Goal: Entertainment & Leisure: Consume media (video, audio)

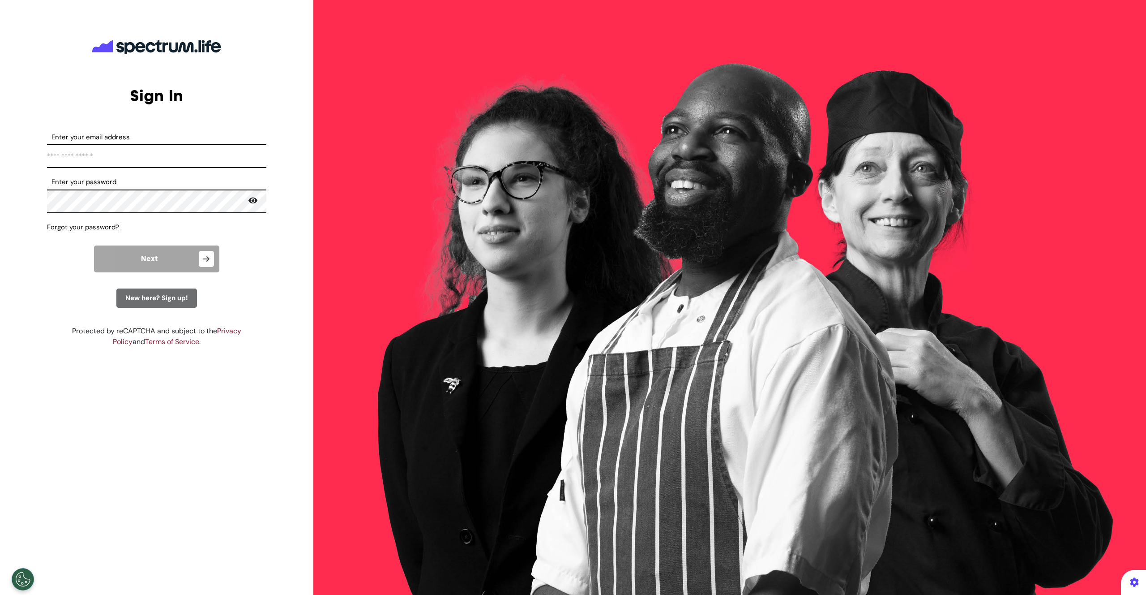
click at [149, 157] on input "Enter your email address" at bounding box center [156, 156] width 219 height 24
type input "**********"
click at [147, 257] on span "Next" at bounding box center [149, 258] width 17 height 7
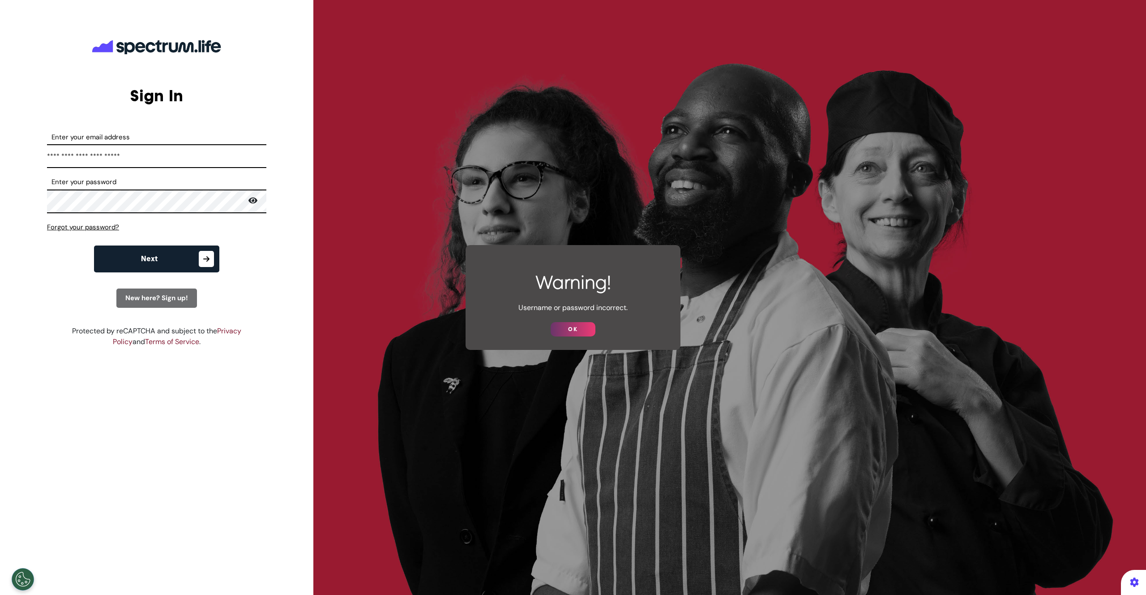
click at [564, 328] on button "OK" at bounding box center [573, 329] width 45 height 14
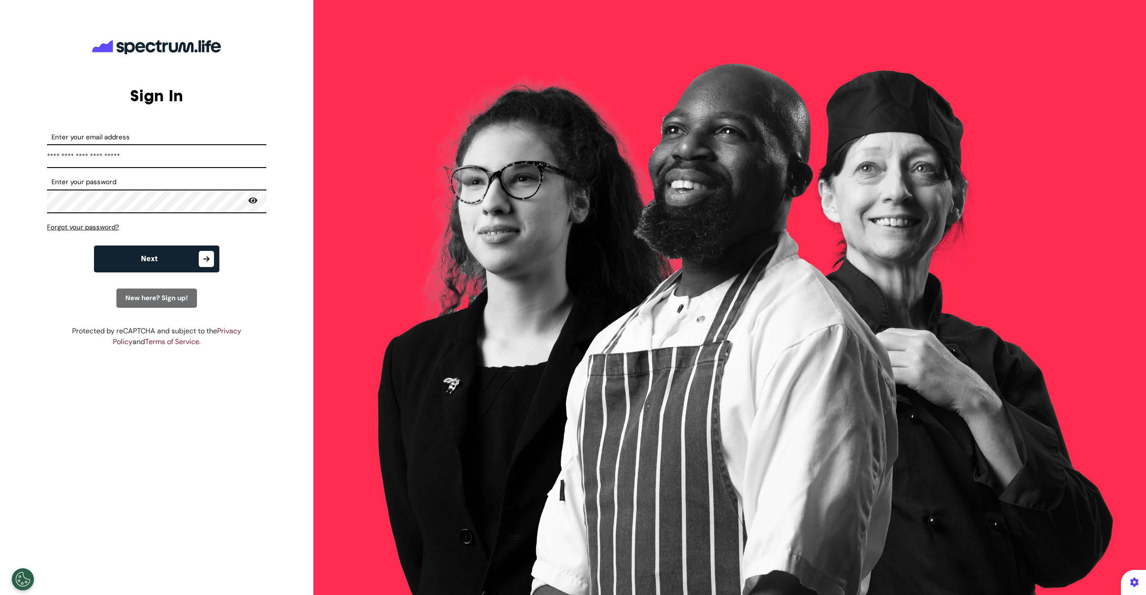
click at [252, 199] on icon at bounding box center [253, 201] width 9 height 8
click at [157, 300] on span "New here? Sign up!" at bounding box center [156, 297] width 63 height 9
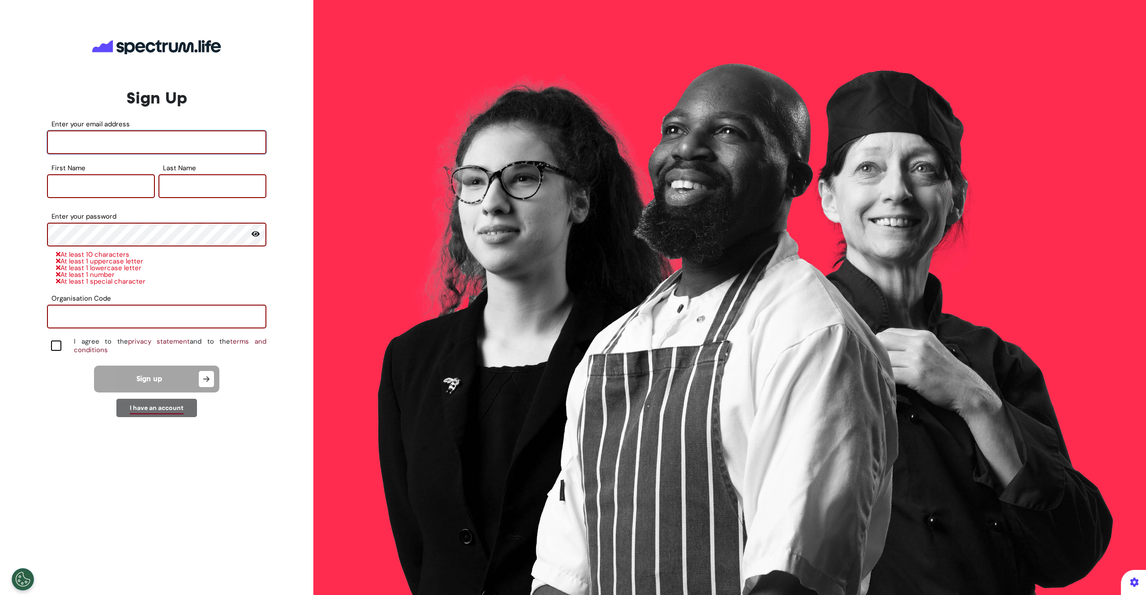
click at [93, 142] on input "Enter your email address" at bounding box center [156, 142] width 219 height 24
type input "*********"
type input "*****"
type input "******"
click at [120, 323] on input "Organisation Code" at bounding box center [156, 316] width 219 height 24
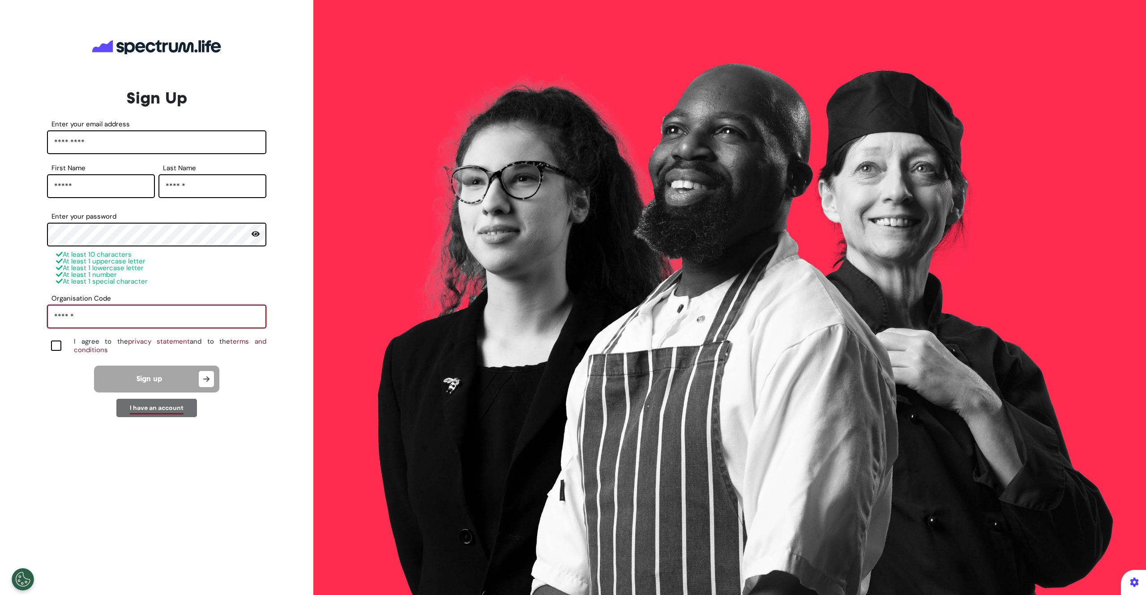
type input "******"
click at [56, 347] on div at bounding box center [56, 345] width 10 height 10
click at [154, 375] on span "Sign up" at bounding box center [150, 378] width 26 height 7
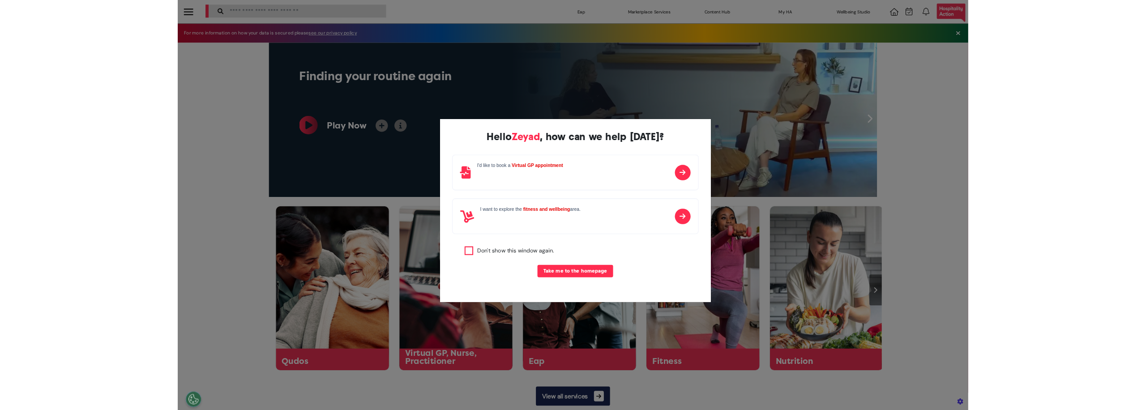
scroll to position [0, 448]
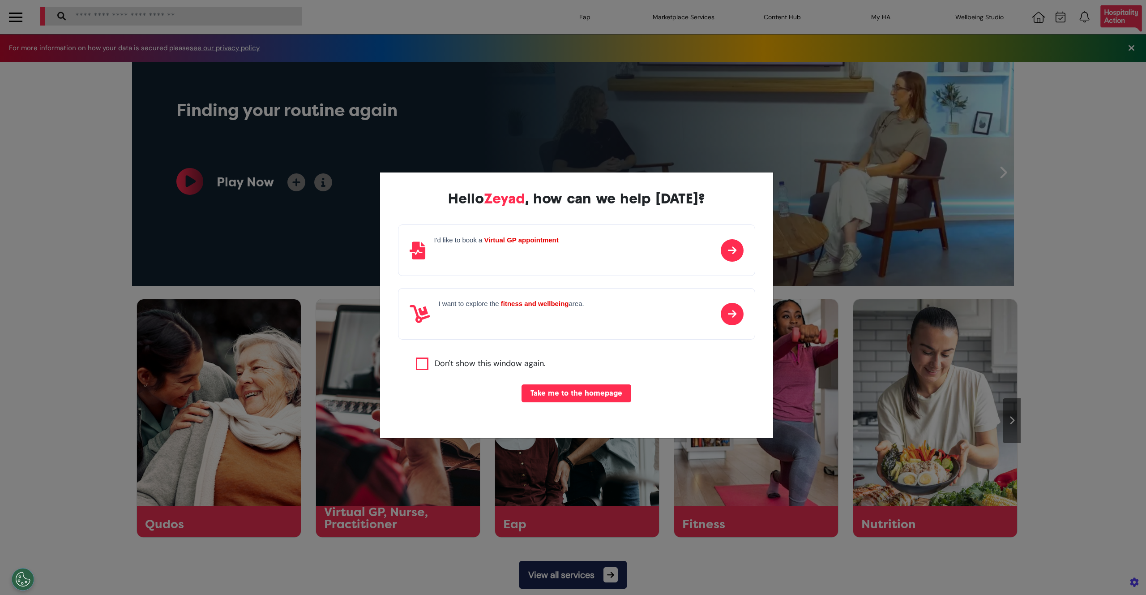
click at [571, 305] on h4 "I want to explore the fitness and wellbeing area." at bounding box center [512, 304] width 146 height 8
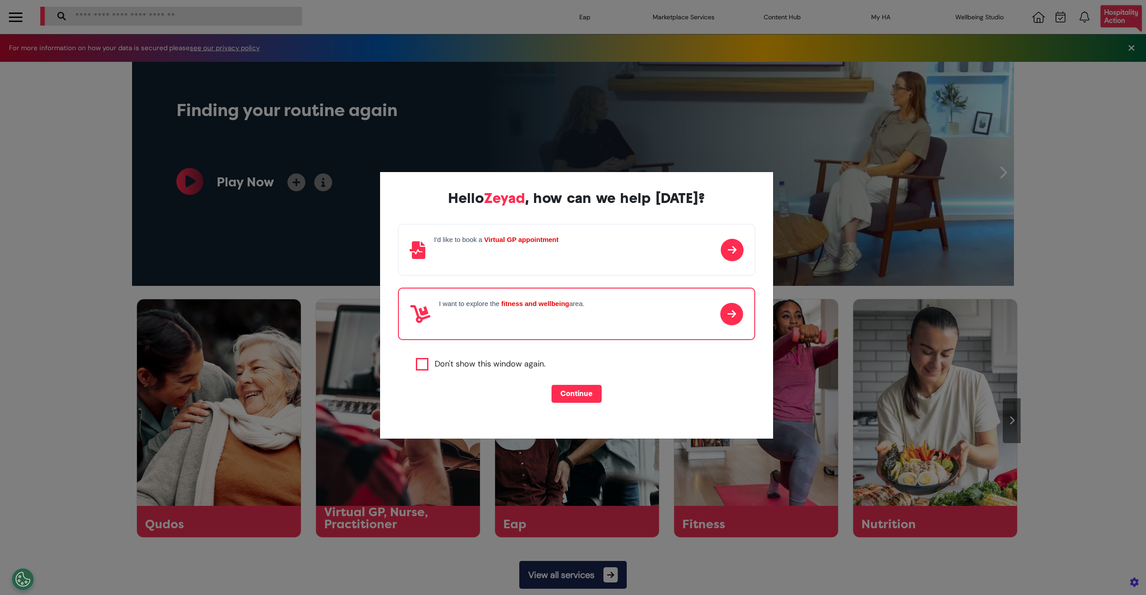
click at [579, 394] on button "Continue" at bounding box center [577, 394] width 50 height 18
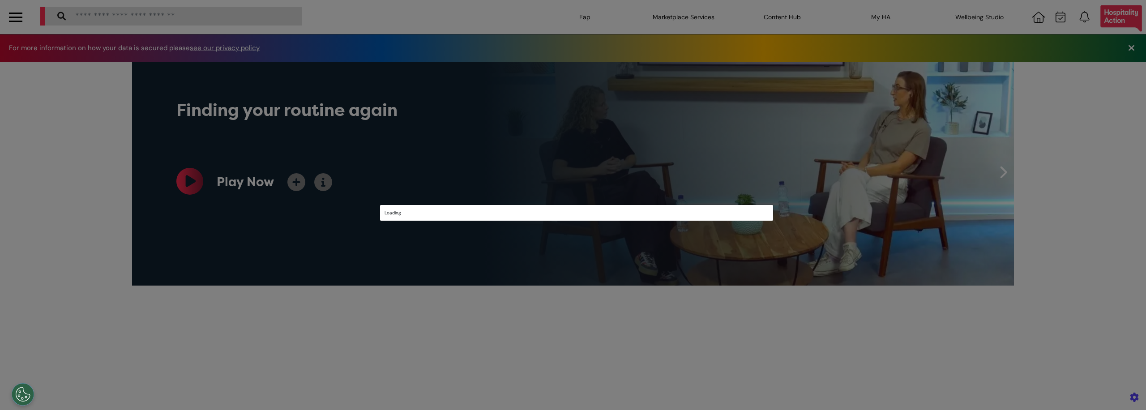
scroll to position [0, 448]
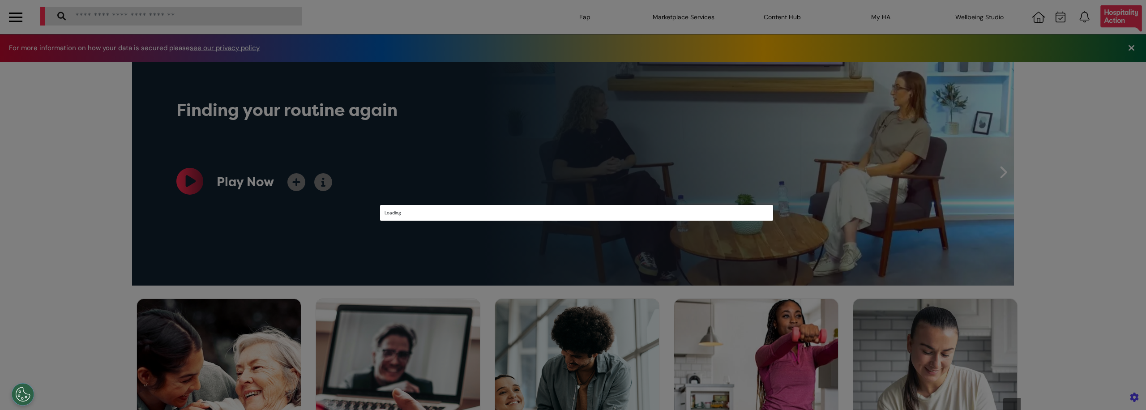
click at [337, 184] on div "Loading" at bounding box center [573, 205] width 1146 height 410
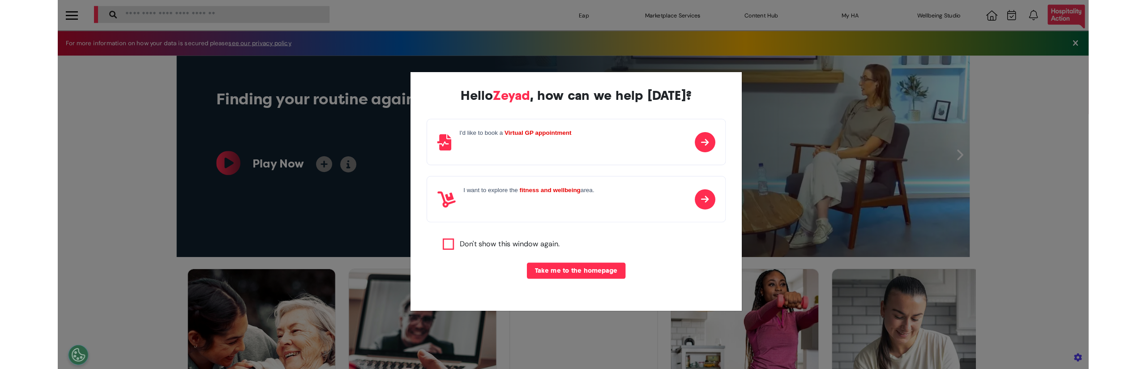
scroll to position [0, 448]
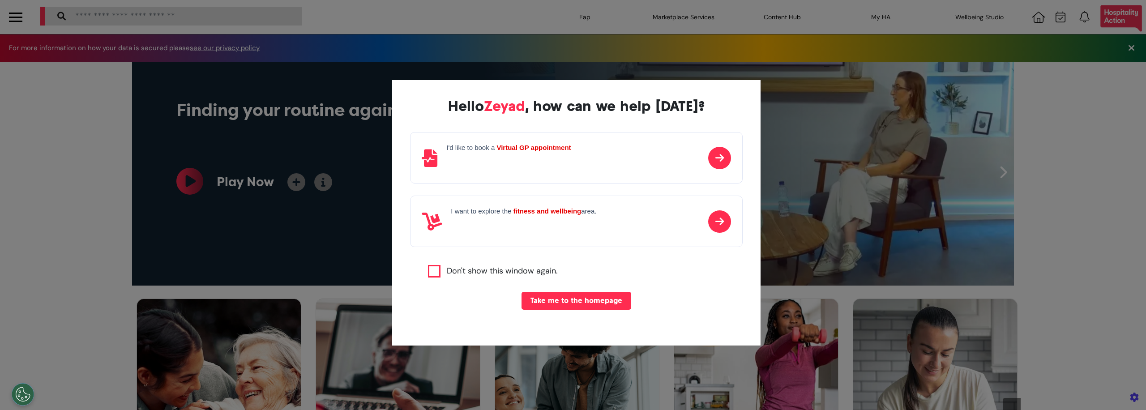
click at [486, 221] on p at bounding box center [524, 224] width 146 height 13
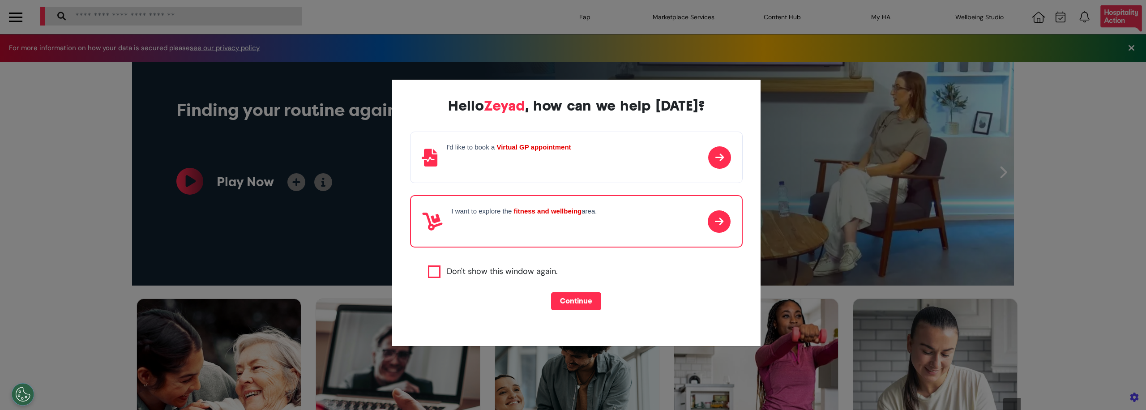
click at [564, 298] on button "Continue" at bounding box center [576, 301] width 50 height 18
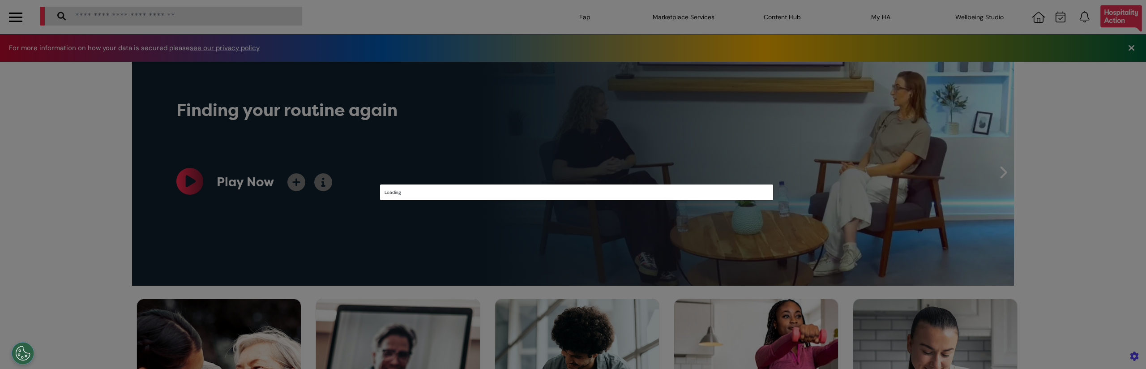
click at [466, 307] on div "Loading" at bounding box center [573, 184] width 1146 height 369
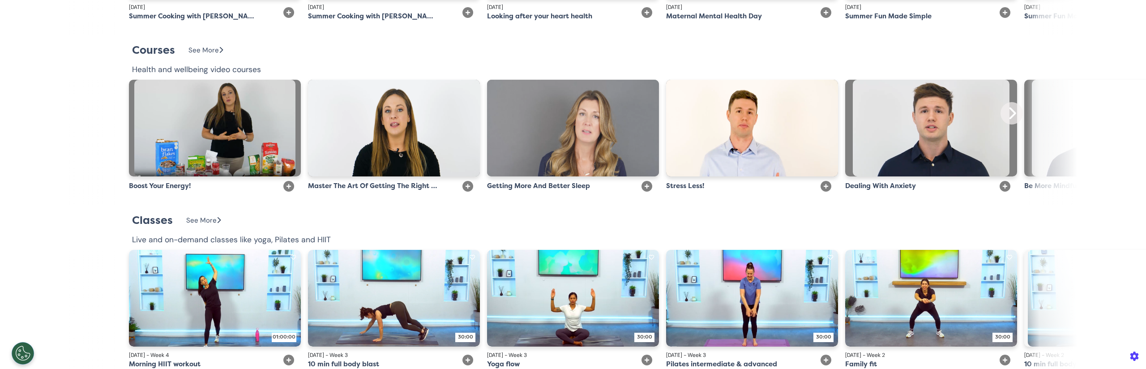
scroll to position [1052, 0]
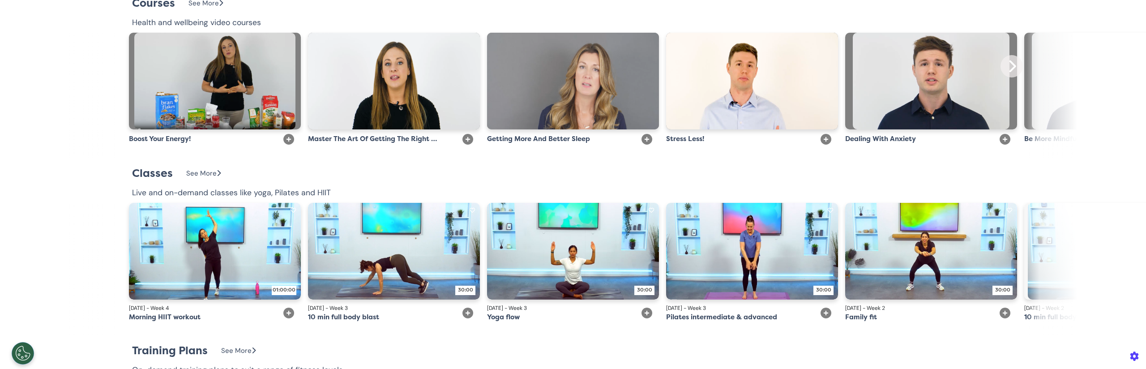
click at [892, 95] on img at bounding box center [931, 81] width 156 height 97
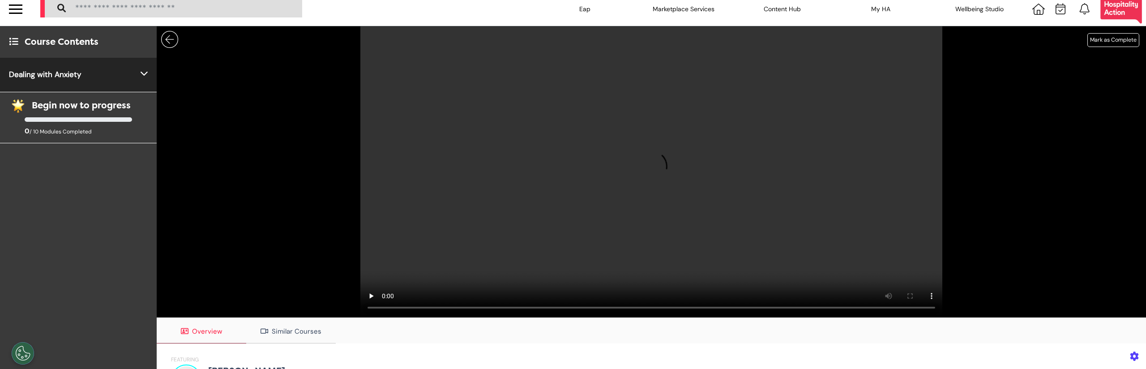
scroll to position [19, 0]
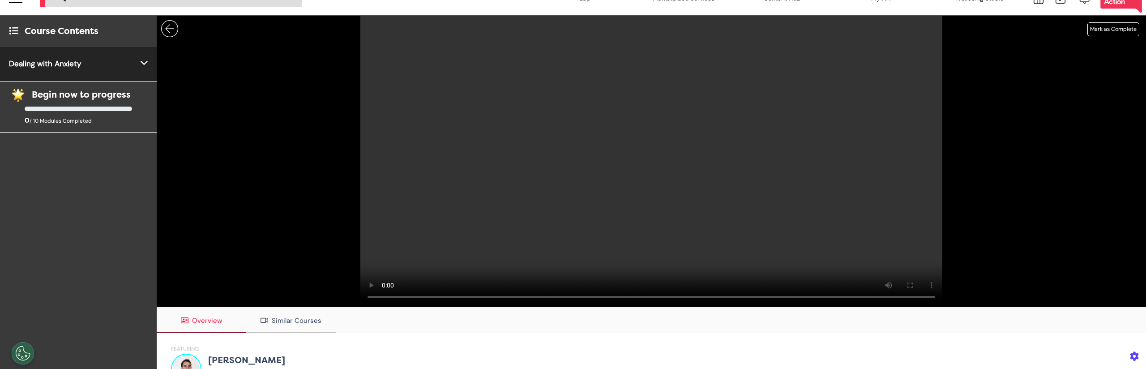
click at [559, 140] on video at bounding box center [651, 161] width 582 height 291
click at [588, 145] on video at bounding box center [651, 161] width 582 height 291
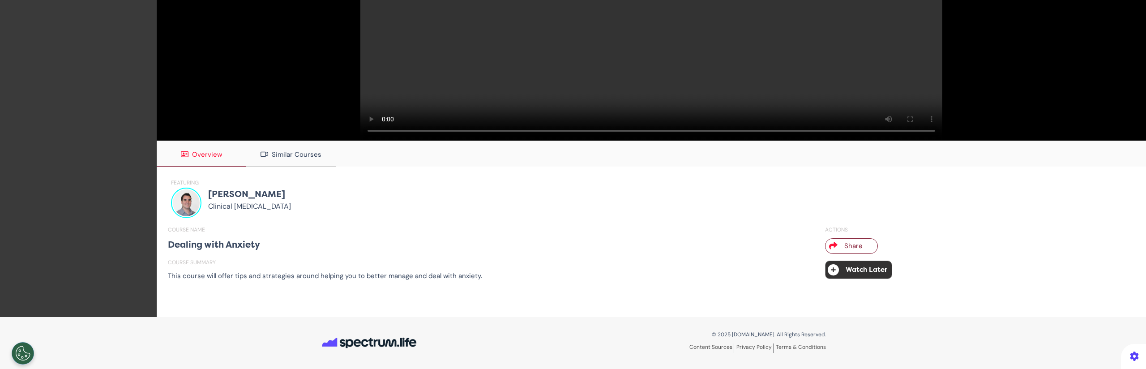
scroll to position [0, 0]
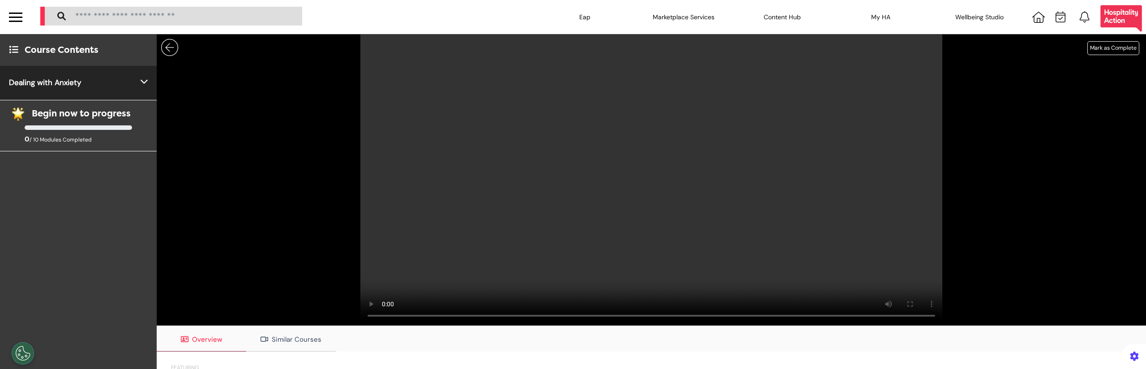
click at [323, 137] on div "Mark as Complete" at bounding box center [652, 179] width 990 height 291
click at [550, 251] on video at bounding box center [651, 179] width 582 height 291
